Goal: Task Accomplishment & Management: Complete application form

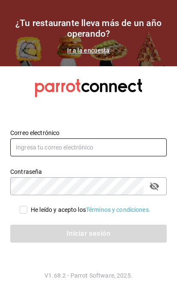
click at [111, 156] on input "text" at bounding box center [88, 147] width 156 height 18
type input "[EMAIL_ADDRESS][DOMAIN_NAME]"
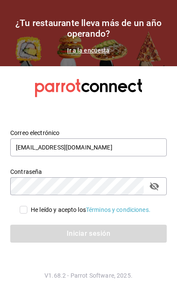
click at [20, 213] on input "He leído y acepto los Términos y condiciones." at bounding box center [24, 210] width 8 height 8
checkbox input "true"
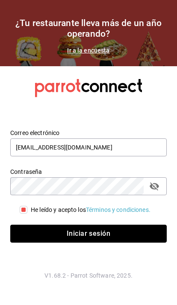
click at [108, 242] on button "Iniciar sesión" at bounding box center [88, 233] width 156 height 18
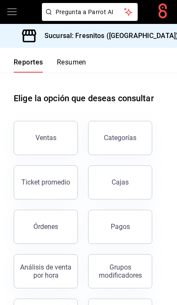
click at [11, 9] on icon "open drawer" at bounding box center [12, 12] width 10 height 10
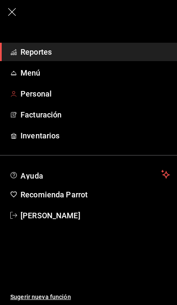
click at [62, 94] on span "Personal" at bounding box center [94, 94] width 149 height 12
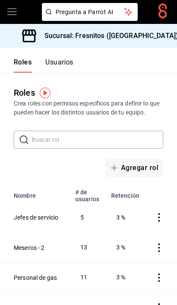
click at [64, 64] on button "Usuarios" at bounding box center [59, 65] width 28 height 15
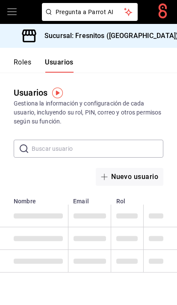
click at [147, 179] on button "Nuevo usuario" at bounding box center [129, 177] width 67 height 18
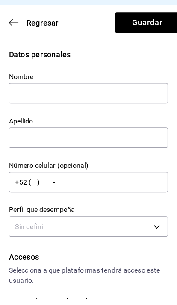
click at [112, 116] on input "text" at bounding box center [83, 125] width 139 height 18
click at [115, 116] on input "text" at bounding box center [83, 125] width 139 height 18
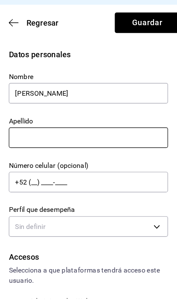
click at [106, 155] on input "text" at bounding box center [83, 164] width 139 height 18
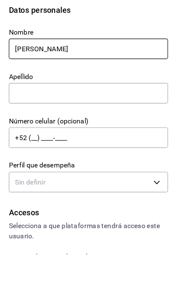
click at [70, 116] on input "[PERSON_NAME]" at bounding box center [83, 125] width 139 height 18
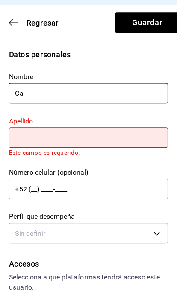
type input "C"
type input "[PERSON_NAME]"
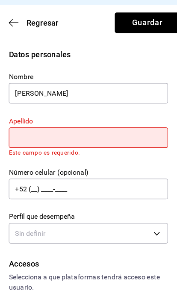
click at [91, 155] on input "text" at bounding box center [83, 164] width 139 height 18
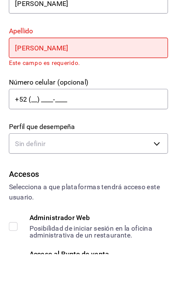
scroll to position [40, 0]
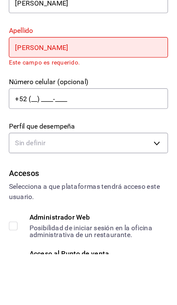
type input "[PERSON_NAME]"
click at [105, 124] on body "Pregunta a Parrot AI Pregunta a Parrot AI Reportes Menú Personal Facturación In…" at bounding box center [88, 152] width 177 height 305
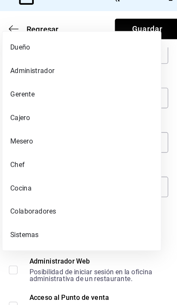
click at [49, 212] on li "Colaboradores" at bounding box center [77, 222] width 138 height 20
type input "STAFF"
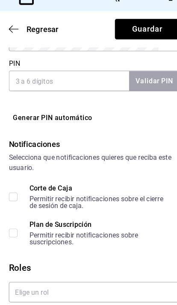
scroll to position [483, 0]
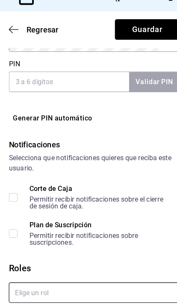
click at [98, 285] on input "text" at bounding box center [88, 294] width 149 height 18
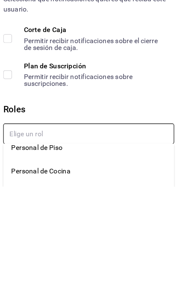
scroll to position [76, 0]
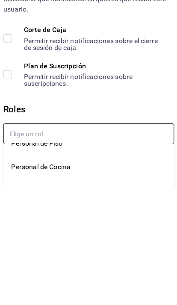
click at [50, 277] on li "Personal de Cocina" at bounding box center [88, 287] width 149 height 20
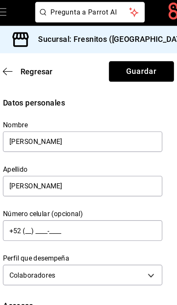
scroll to position [0, 0]
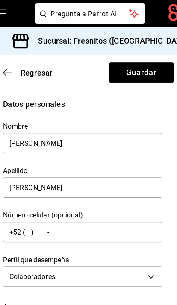
click at [129, 62] on button "Guardar" at bounding box center [134, 64] width 57 height 18
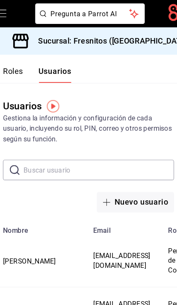
click at [127, 175] on button "Nuevo usuario" at bounding box center [129, 177] width 67 height 18
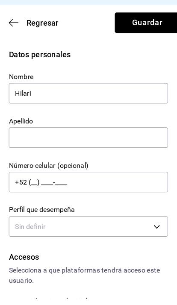
type input "Hilari"
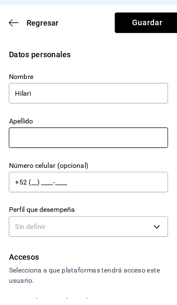
click at [73, 155] on input "text" at bounding box center [83, 164] width 139 height 18
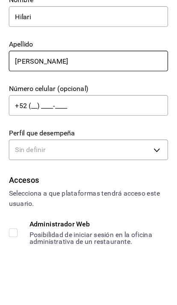
scroll to position [55, 0]
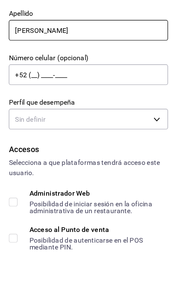
type input "[PERSON_NAME]"
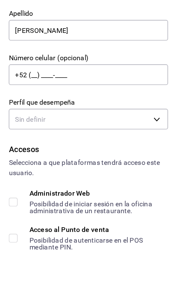
click at [112, 102] on body "Pregunta a Parrot AI Pregunta a Parrot AI Reportes Menú Personal Facturación In…" at bounding box center [88, 152] width 177 height 305
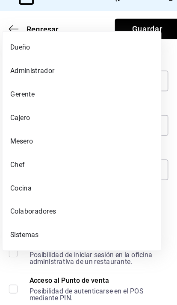
click at [42, 212] on li "Colaboradores" at bounding box center [77, 222] width 138 height 20
type input "STAFF"
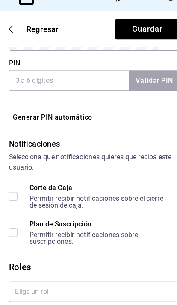
scroll to position [483, 0]
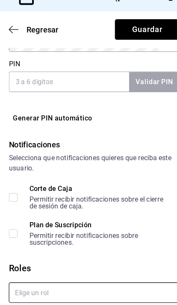
click at [105, 285] on input "text" at bounding box center [88, 294] width 149 height 18
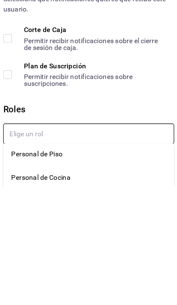
scroll to position [70, 0]
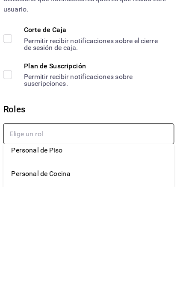
click at [52, 283] on li "Personal de Cocina" at bounding box center [88, 293] width 149 height 20
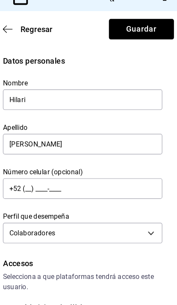
scroll to position [0, 0]
click at [96, 96] on div "Nombre Hilari" at bounding box center [77, 115] width 149 height 39
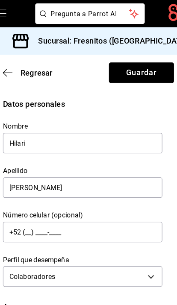
click at [127, 63] on button "Guardar" at bounding box center [134, 64] width 57 height 18
